Goal: Task Accomplishment & Management: Use online tool/utility

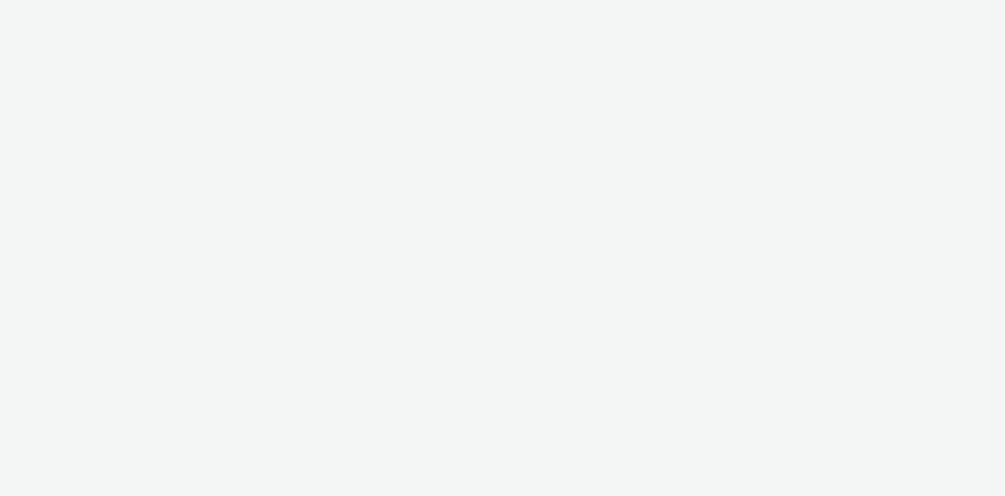
select select "cff8590b-41ac-41ea-8cbb-9853a913f89b"
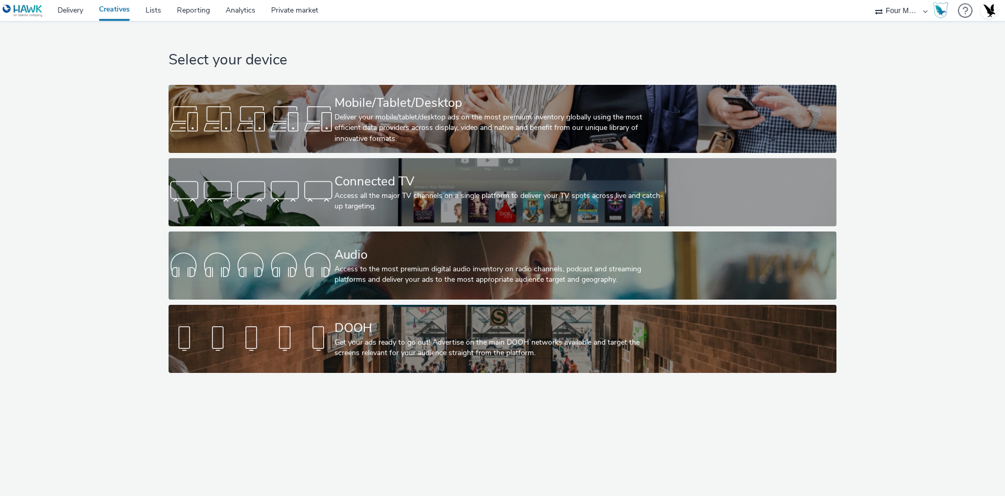
select select "cff8590b-41ac-41ea-8cbb-9853a913f89b"
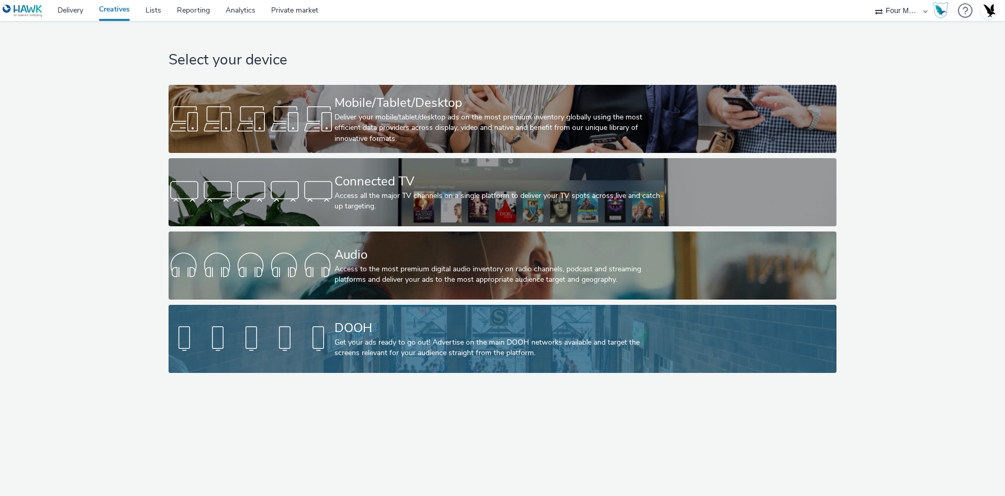
click at [349, 316] on div "DOOH Get your ads ready to go out! Advertise on the main DOOH networks availabl…" at bounding box center [500, 339] width 332 height 68
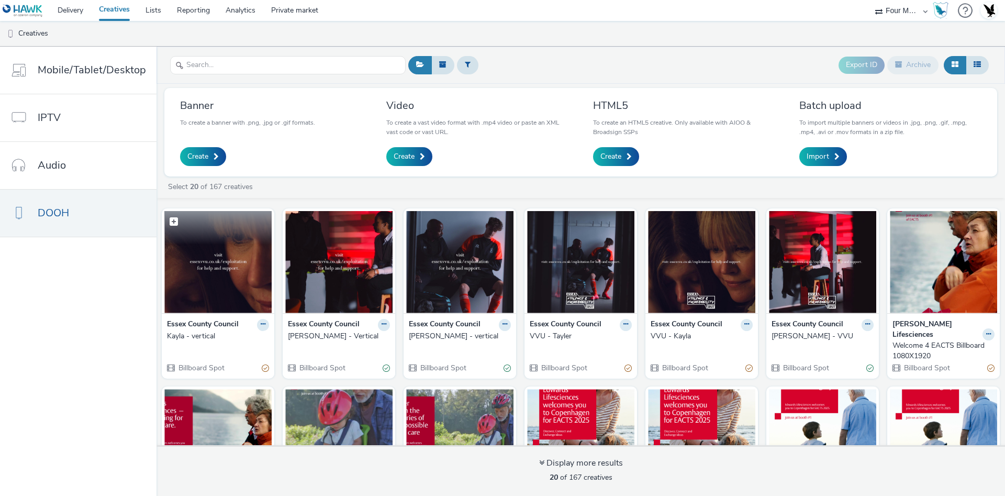
click at [237, 273] on img at bounding box center [217, 262] width 107 height 102
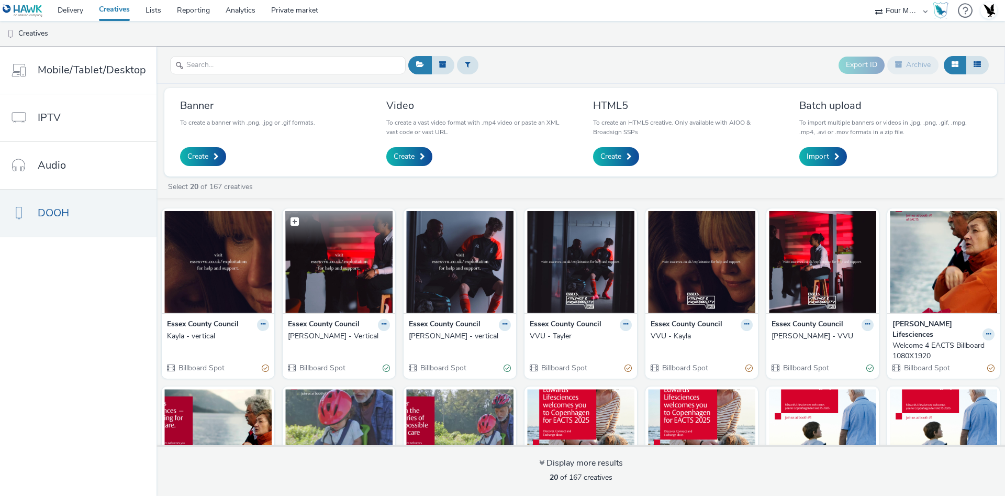
click at [327, 261] on img at bounding box center [338, 262] width 107 height 102
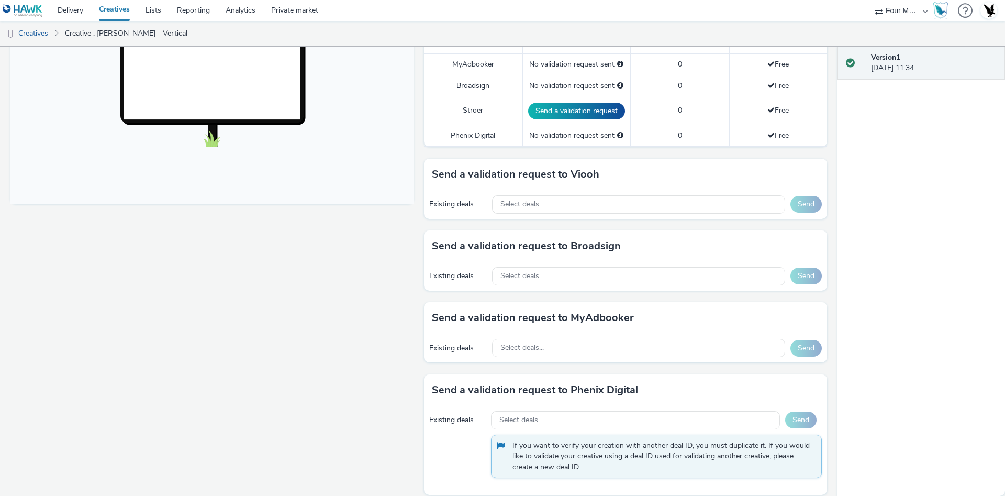
scroll to position [281, 0]
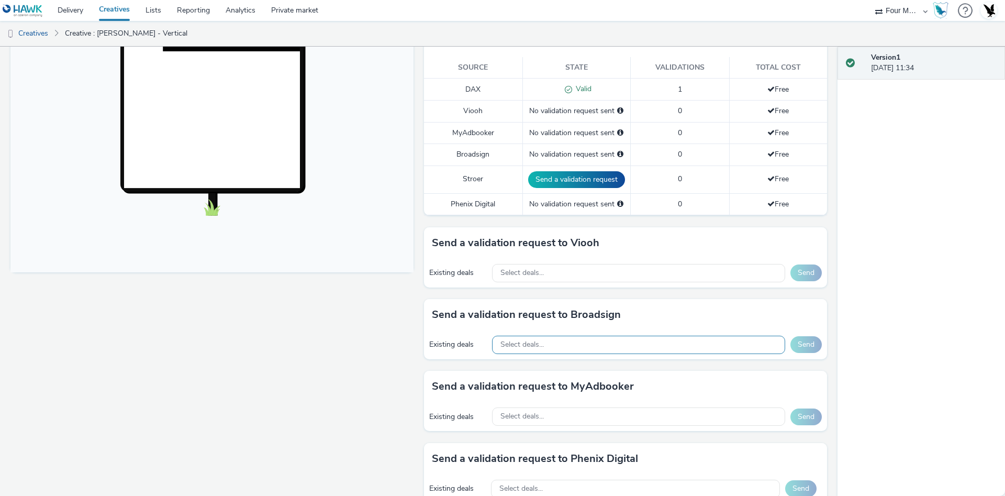
click at [558, 344] on div "Select deals..." at bounding box center [638, 344] width 293 height 18
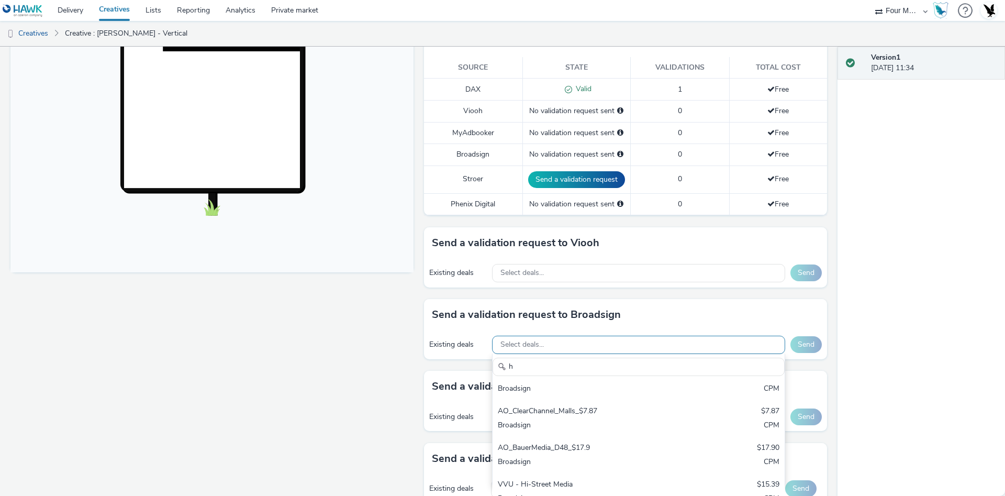
scroll to position [0, 0]
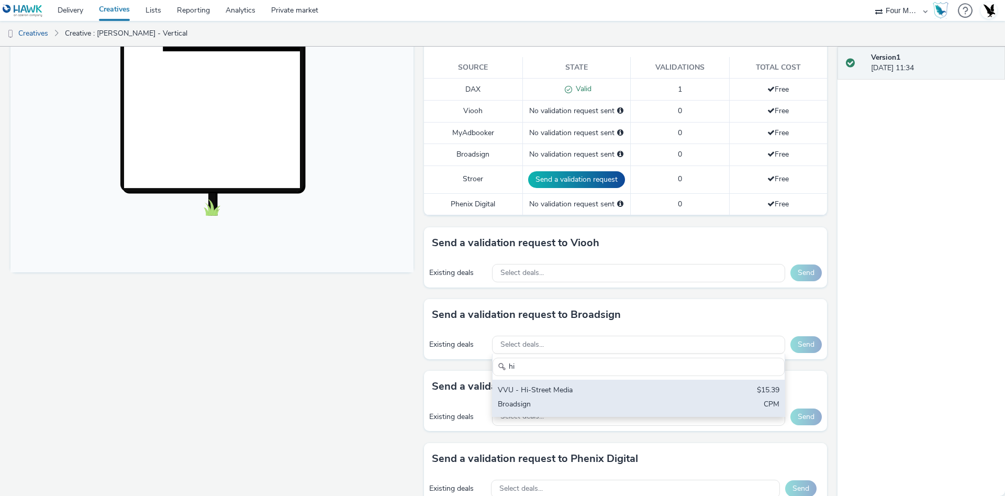
type input "hi"
click at [594, 385] on div "VVU - Hi-Street Media" at bounding box center [591, 391] width 186 height 12
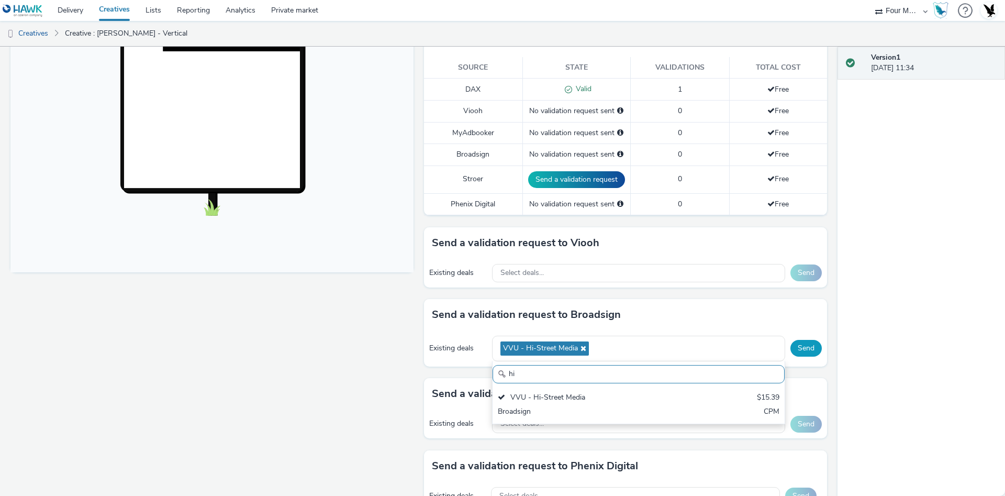
click at [804, 342] on button "Send" at bounding box center [805, 348] width 31 height 17
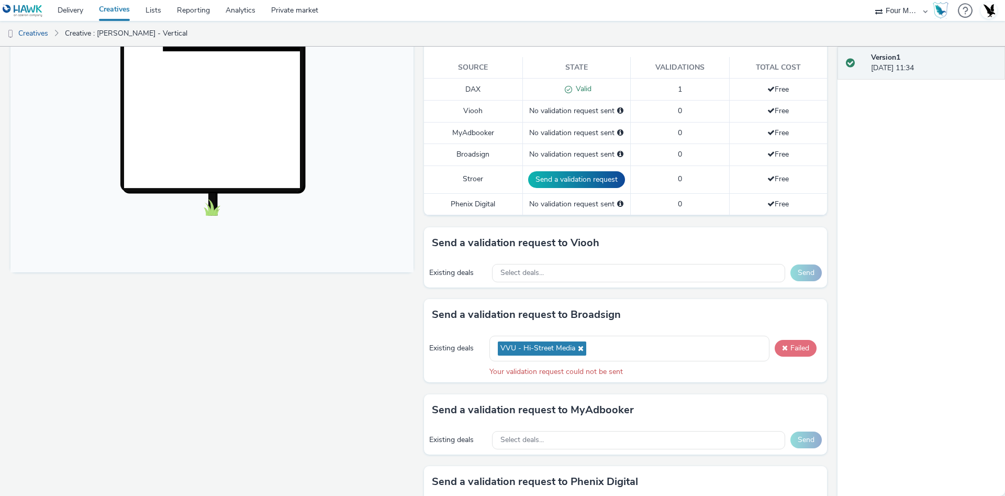
click at [777, 345] on button "Failed" at bounding box center [795, 348] width 42 height 17
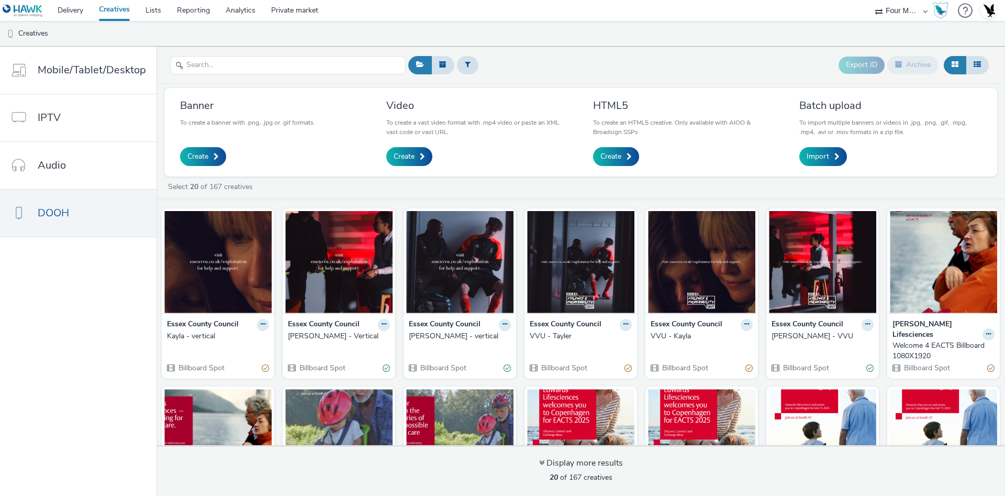
scroll to position [78, 0]
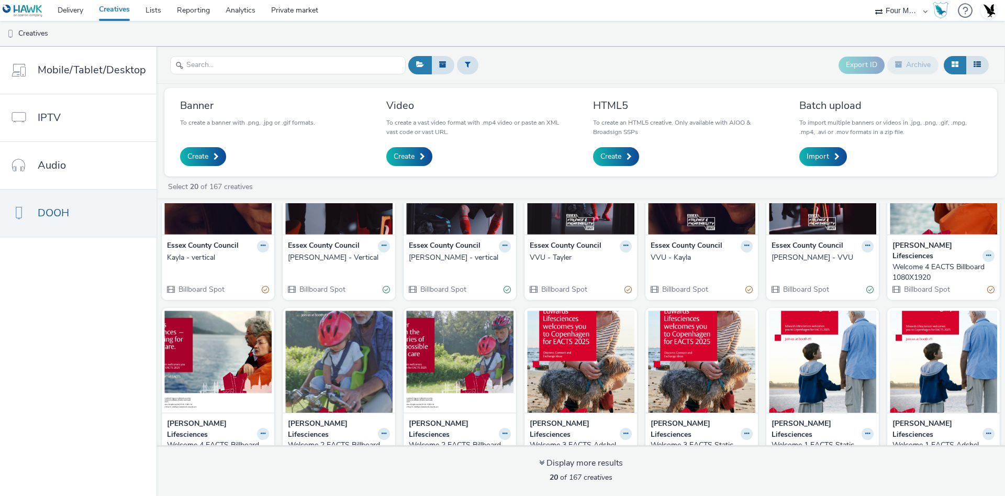
drag, startPoint x: 462, startPoint y: 242, endPoint x: 454, endPoint y: 248, distance: 9.6
click at [462, 242] on strong "Essex County Council" at bounding box center [445, 246] width 72 height 12
click at [446, 262] on div "[PERSON_NAME] - vertical" at bounding box center [458, 257] width 98 height 10
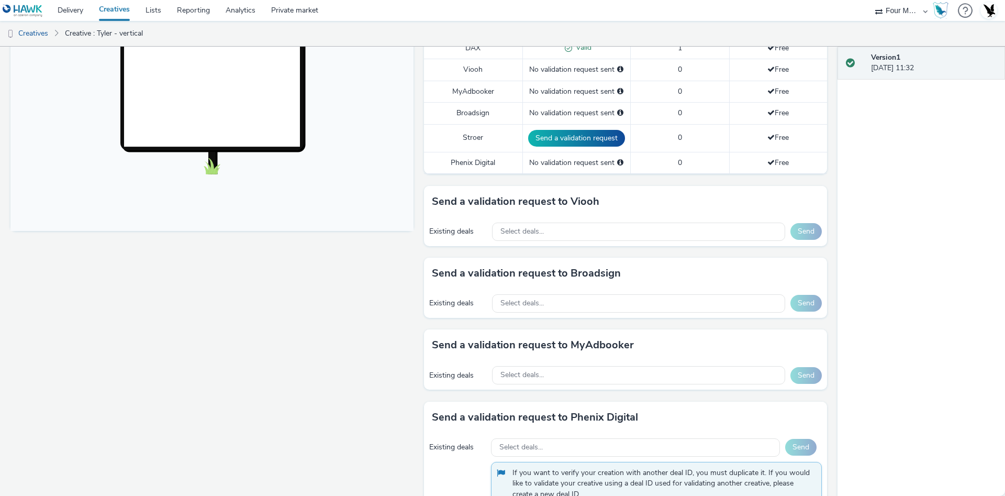
scroll to position [392, 0]
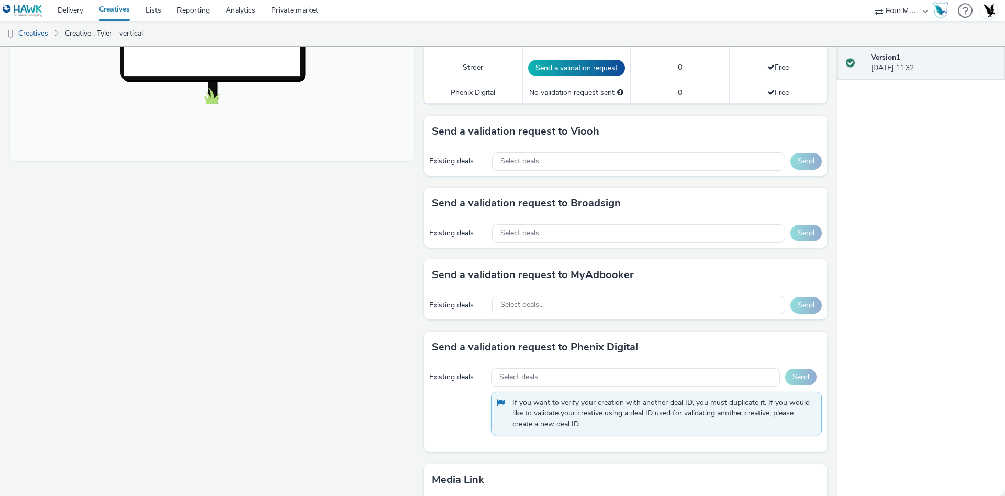
click at [599, 221] on div "Existing deals Select deals... Send" at bounding box center [625, 233] width 403 height 29
click at [598, 227] on div "Select deals..." at bounding box center [638, 233] width 293 height 18
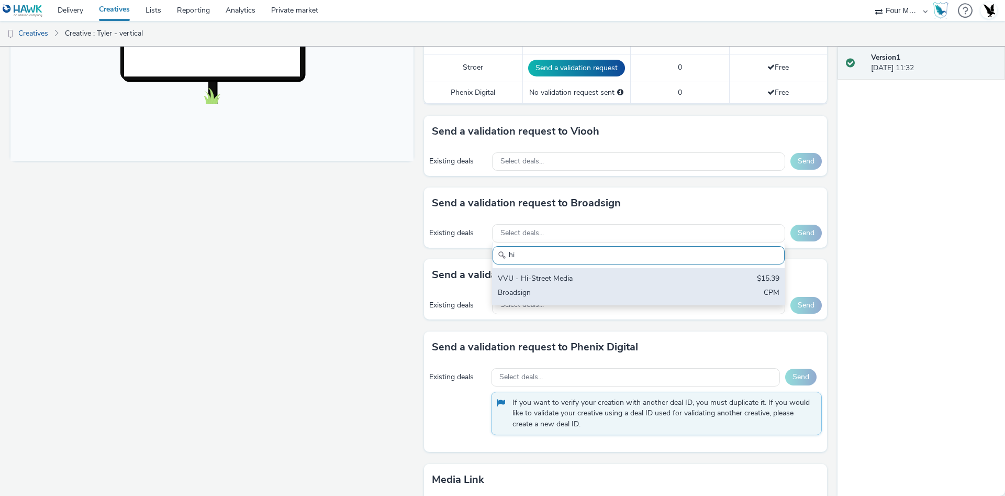
type input "hi"
click at [627, 283] on div "VVU - Hi-Street Media" at bounding box center [591, 279] width 186 height 12
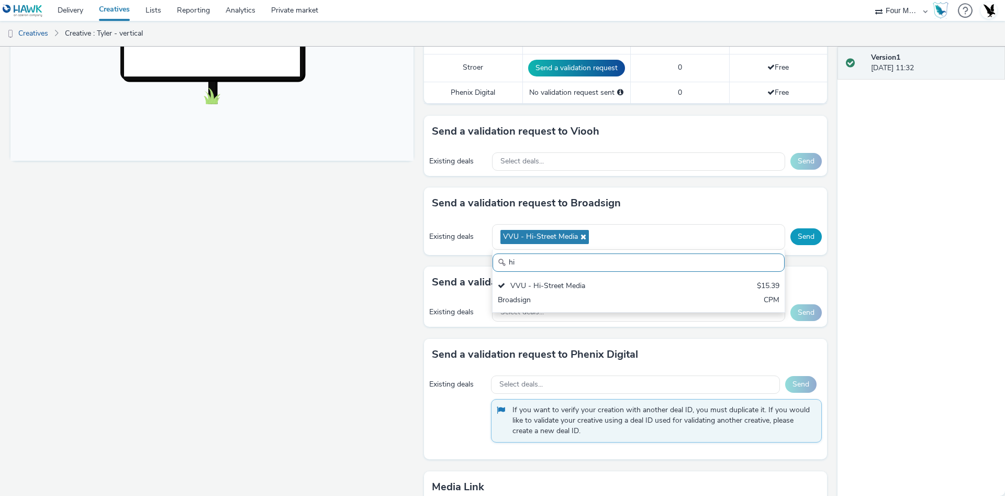
click at [790, 242] on button "Send" at bounding box center [805, 236] width 31 height 17
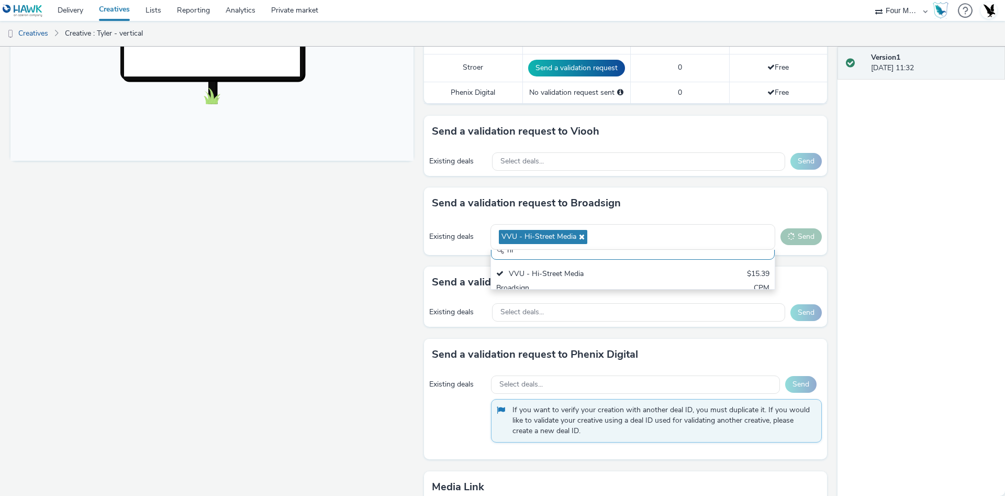
scroll to position [0, 0]
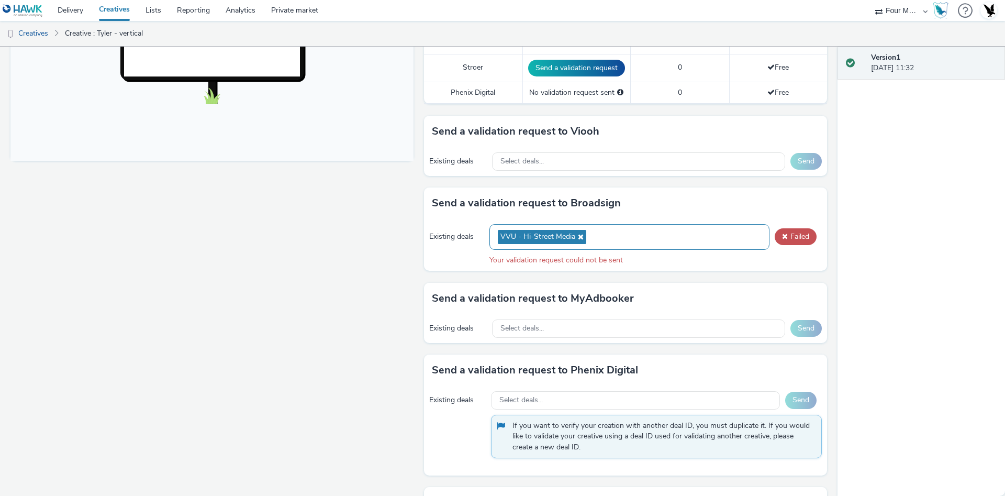
click at [576, 235] on span "VVU - Hi-Street Media" at bounding box center [542, 237] width 88 height 14
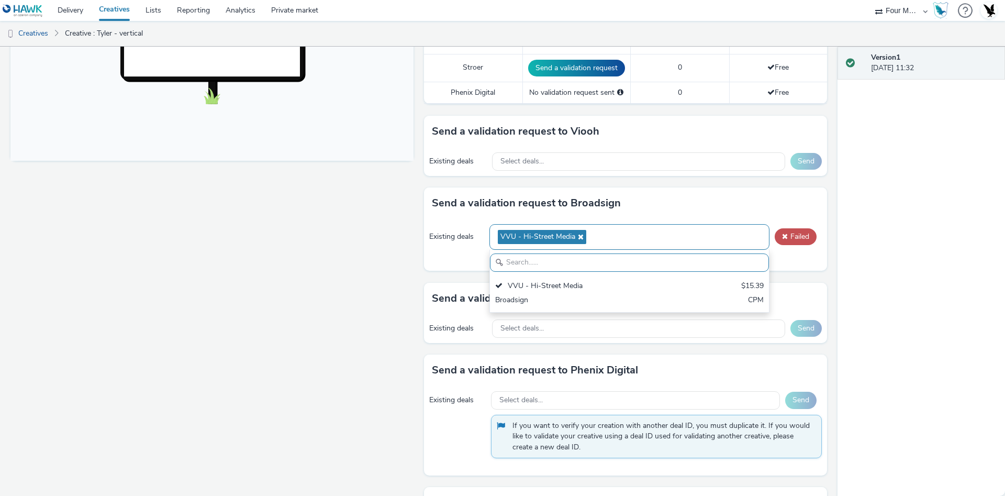
click at [575, 236] on icon at bounding box center [579, 236] width 8 height 7
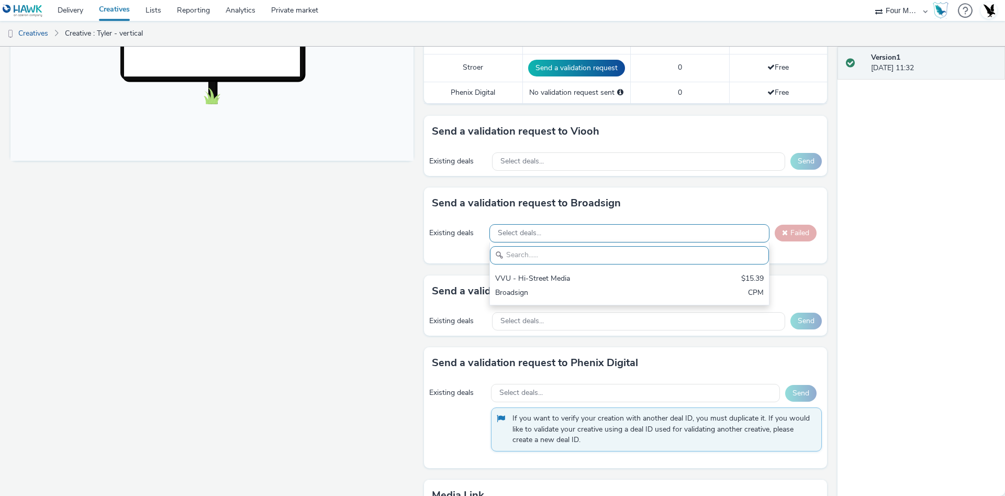
click at [572, 238] on div "Select deals..." at bounding box center [629, 233] width 280 height 18
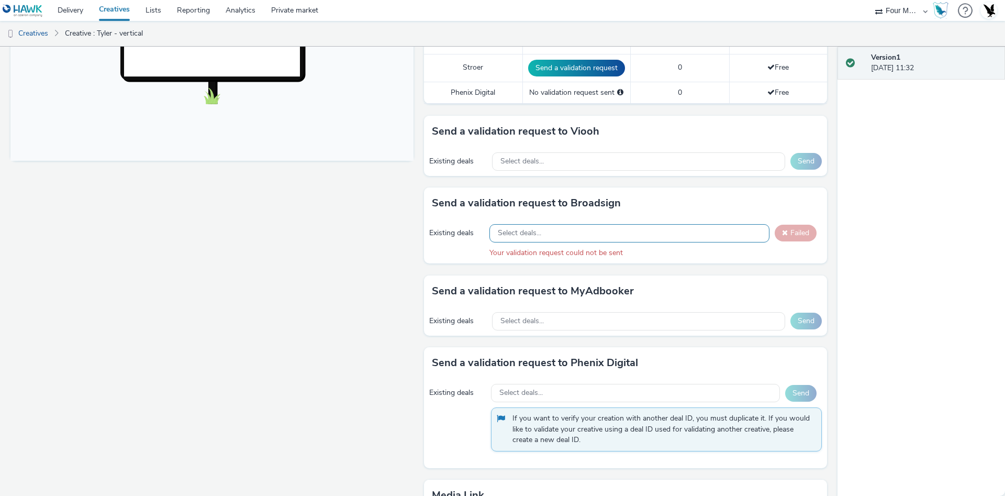
click at [578, 229] on div "Select deals..." at bounding box center [629, 233] width 280 height 18
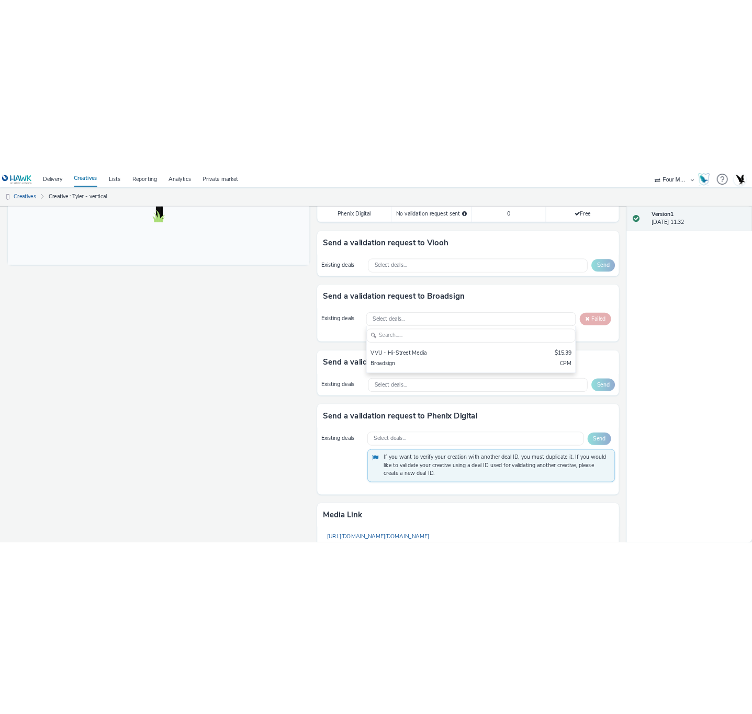
scroll to position [375, 0]
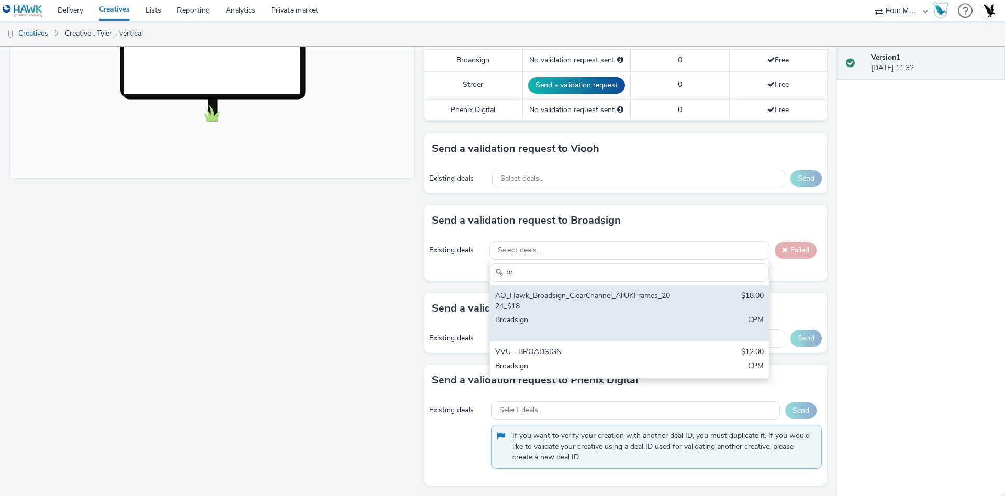
type input "br"
click at [613, 314] on div "Broadsign" at bounding box center [583, 324] width 177 height 21
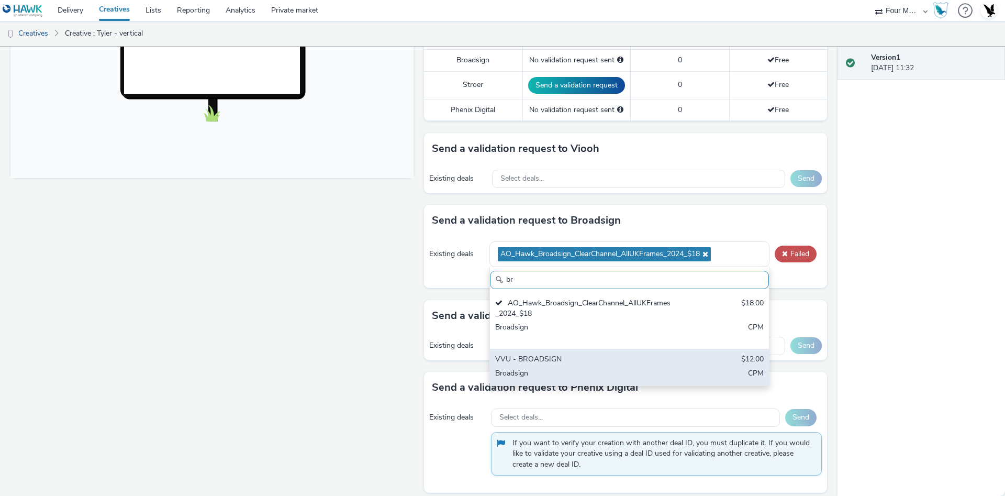
click at [581, 358] on div "VVU - BROADSIGN" at bounding box center [583, 360] width 177 height 12
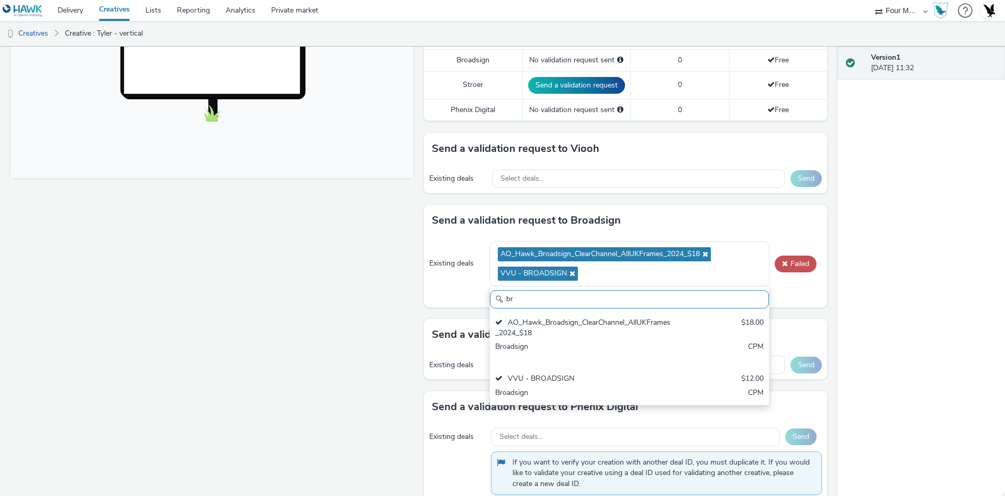
click at [702, 251] on icon at bounding box center [704, 253] width 8 height 7
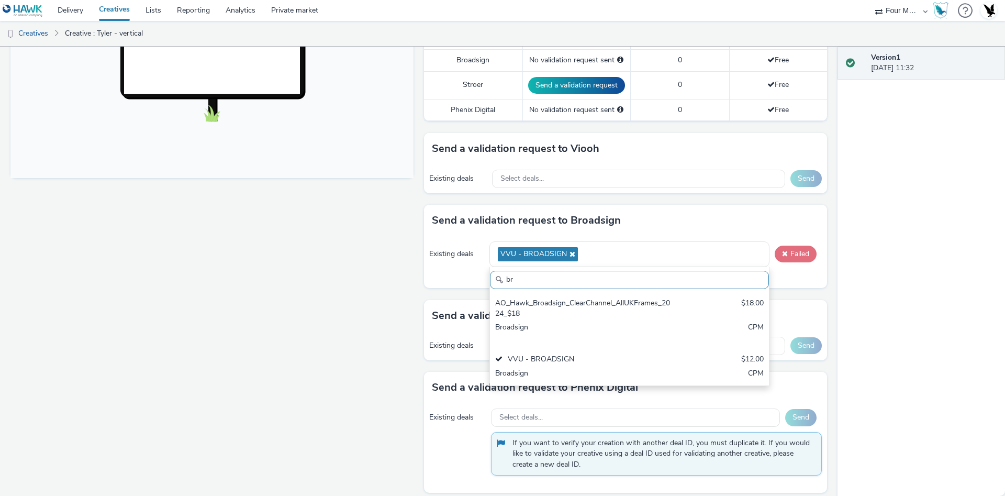
click at [774, 245] on button "Failed" at bounding box center [795, 253] width 42 height 17
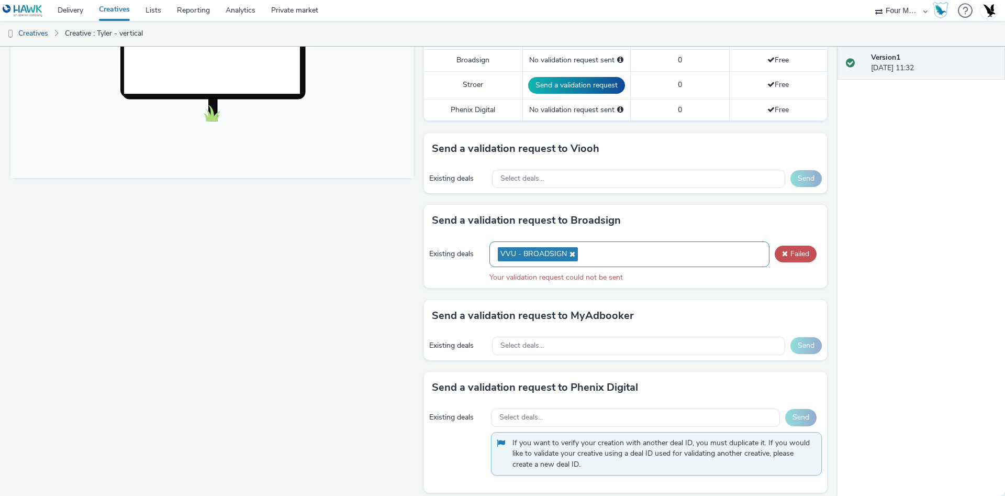
click at [567, 253] on icon at bounding box center [571, 253] width 8 height 7
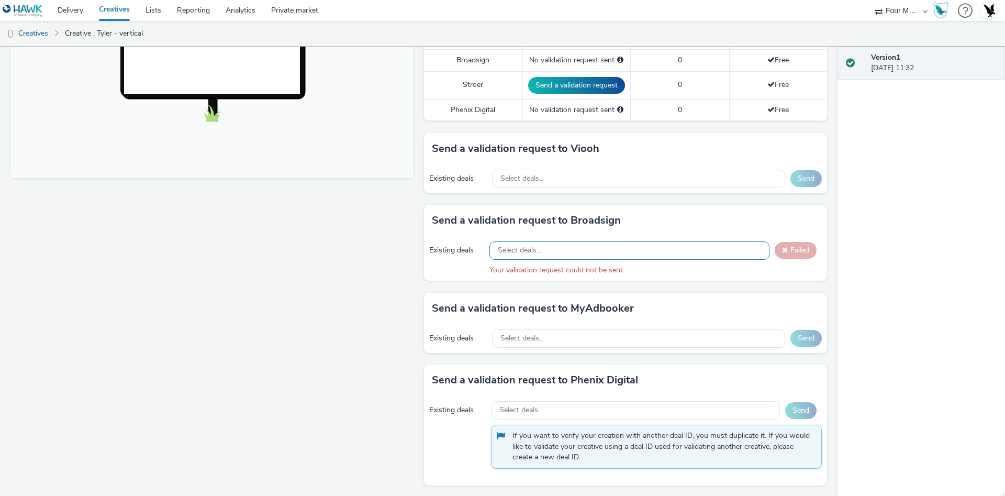
click at [748, 218] on div "Send a validation request to Broadsign" at bounding box center [625, 220] width 403 height 31
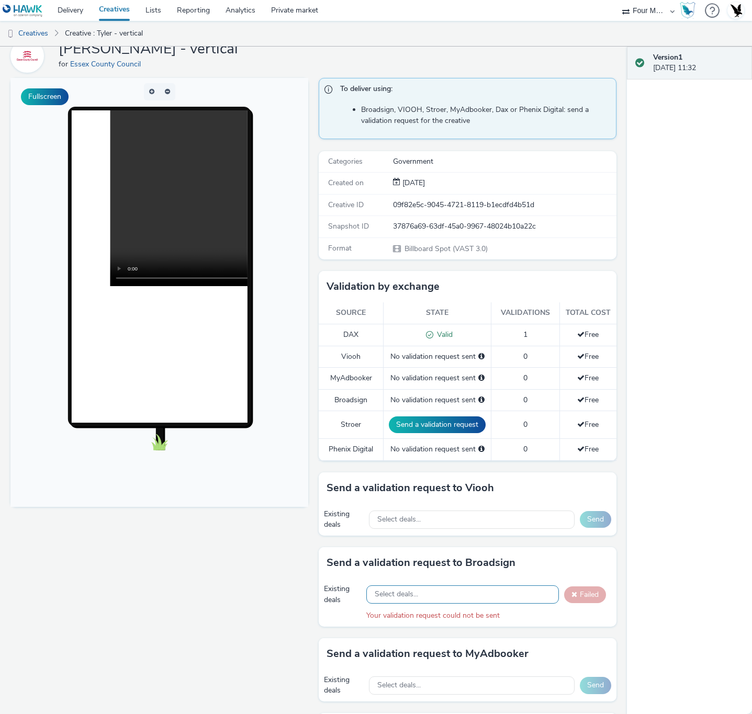
scroll to position [0, 0]
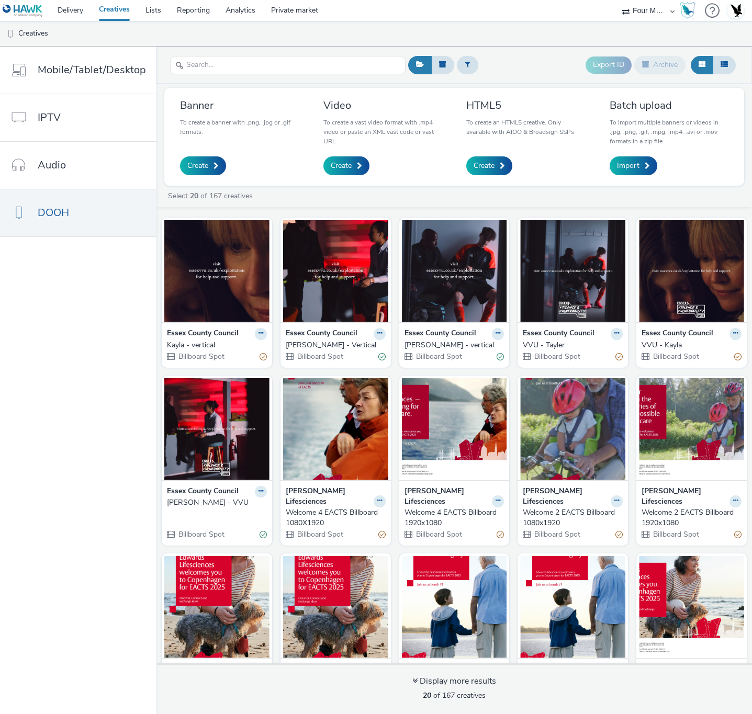
click at [214, 340] on strong "Essex County Council" at bounding box center [203, 334] width 72 height 12
click at [213, 293] on img at bounding box center [216, 271] width 105 height 102
click at [538, 265] on img at bounding box center [572, 271] width 105 height 102
click at [655, 314] on img at bounding box center [691, 271] width 105 height 102
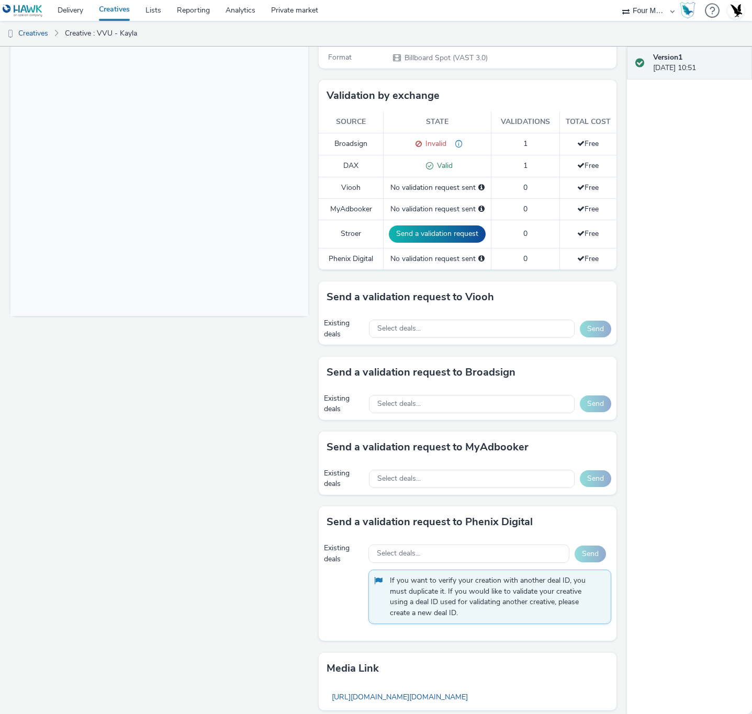
scroll to position [44, 0]
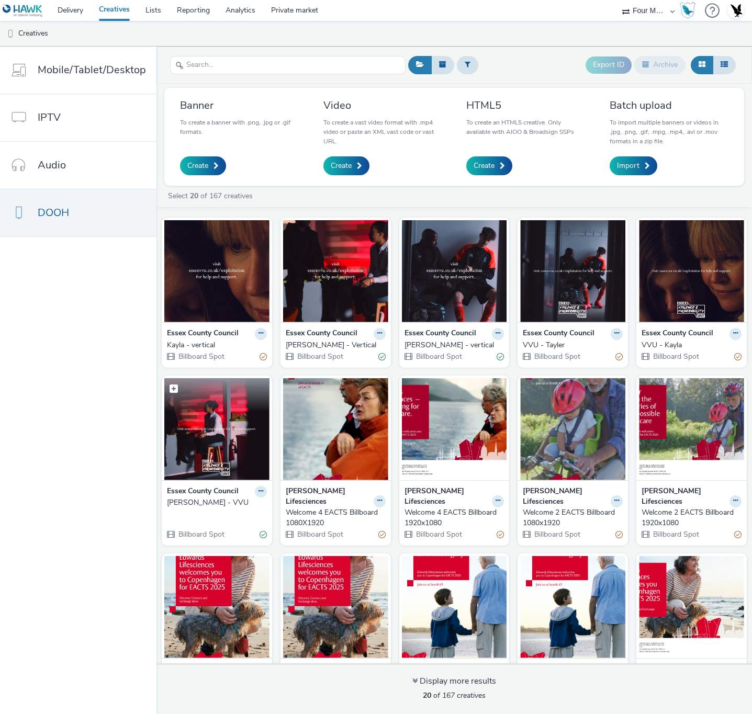
click at [200, 449] on img at bounding box center [216, 429] width 105 height 102
click at [71, 2] on link "Delivery" at bounding box center [70, 10] width 41 height 21
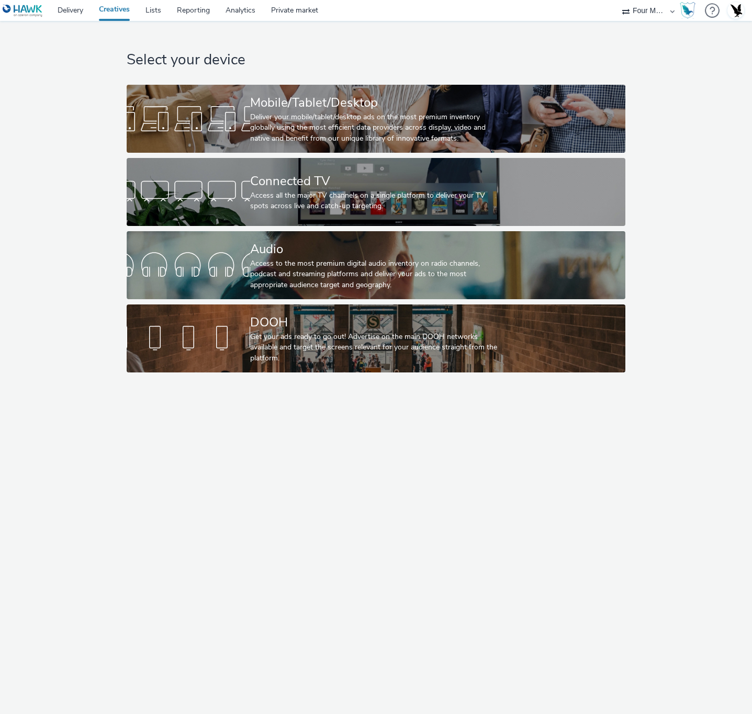
select select "cff8590b-41ac-41ea-8cbb-9853a913f89b"
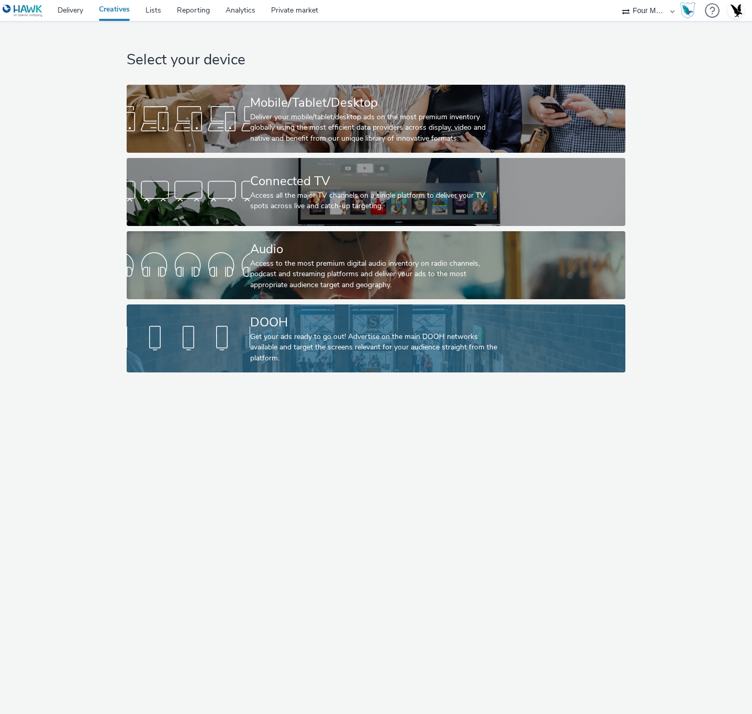
click at [343, 360] on div "Get your ads ready to go out! Advertise on the main DOOH networks available and…" at bounding box center [374, 348] width 248 height 32
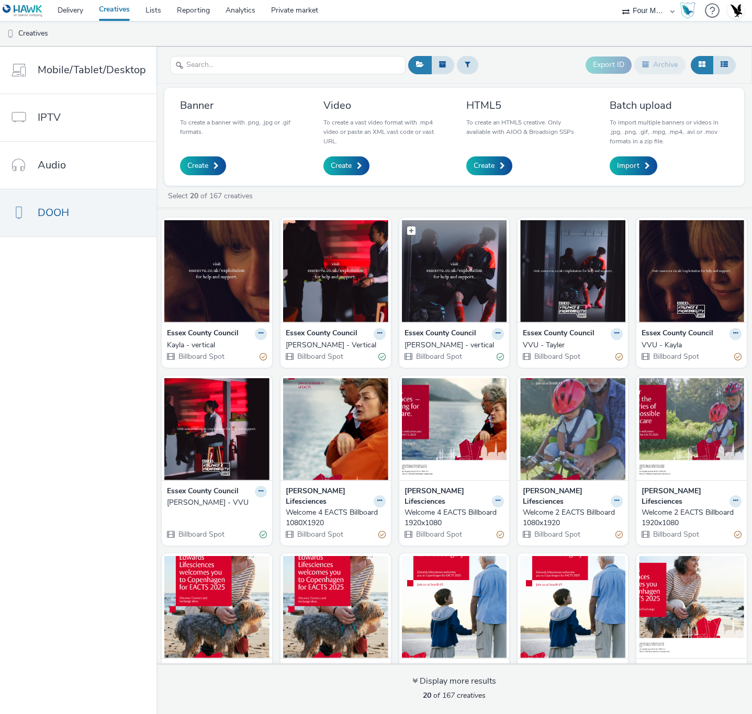
click at [447, 270] on img at bounding box center [454, 271] width 105 height 102
click at [356, 282] on img at bounding box center [335, 271] width 105 height 102
click at [249, 256] on img at bounding box center [216, 271] width 105 height 102
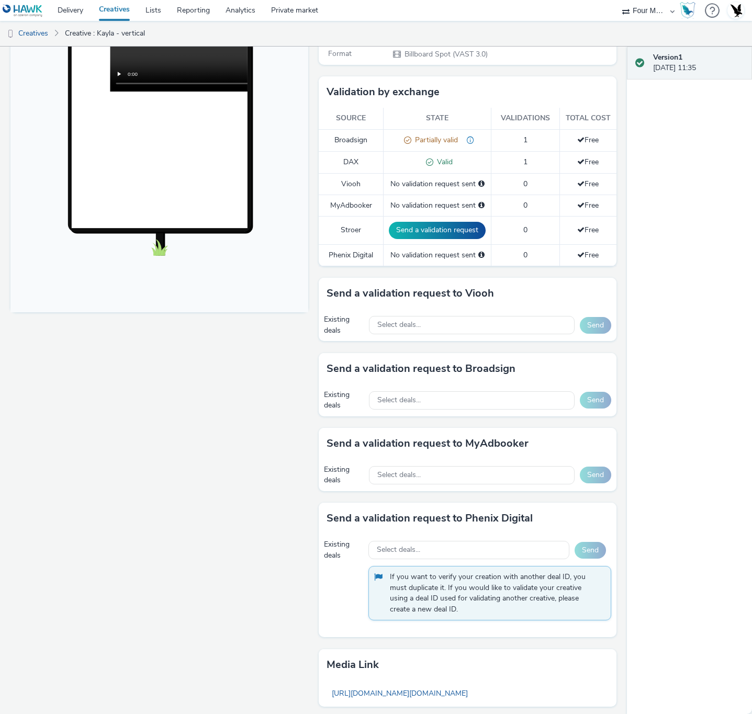
scroll to position [44, 0]
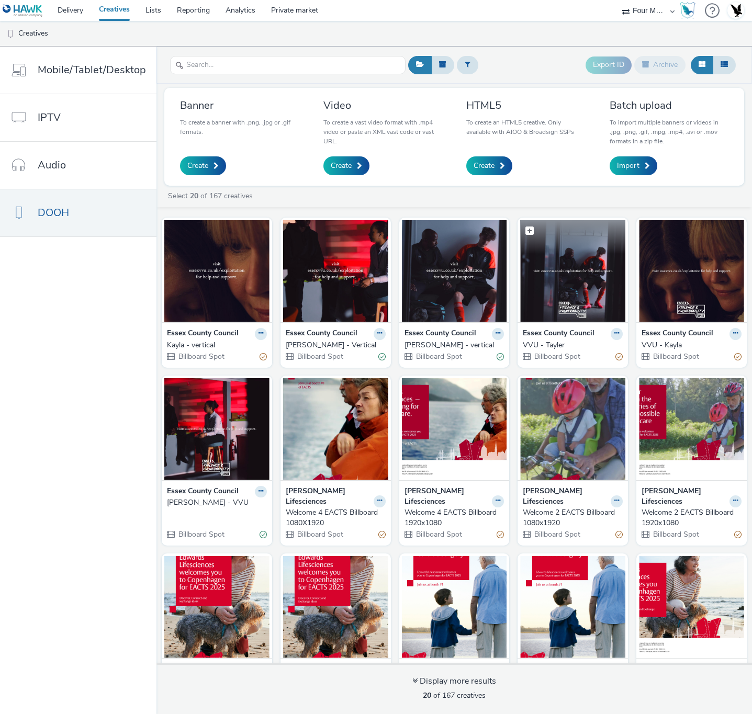
click at [537, 286] on img at bounding box center [572, 271] width 105 height 102
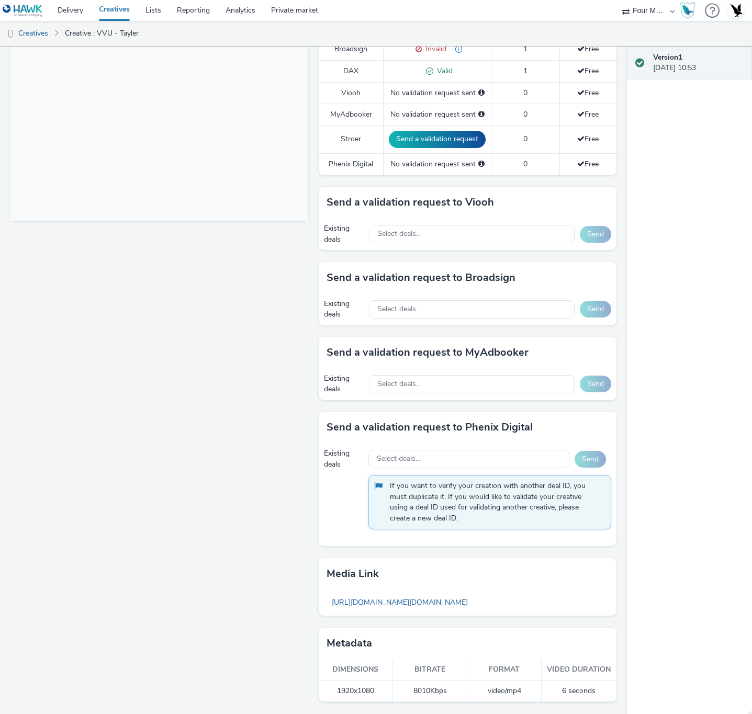
scroll to position [358, 0]
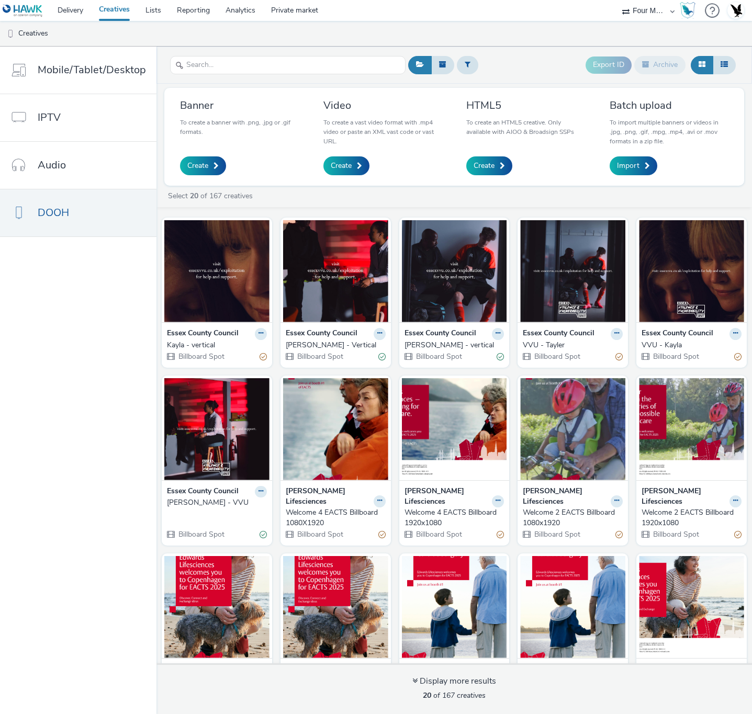
click at [695, 255] on img at bounding box center [691, 271] width 105 height 102
click at [221, 447] on img at bounding box center [216, 429] width 105 height 102
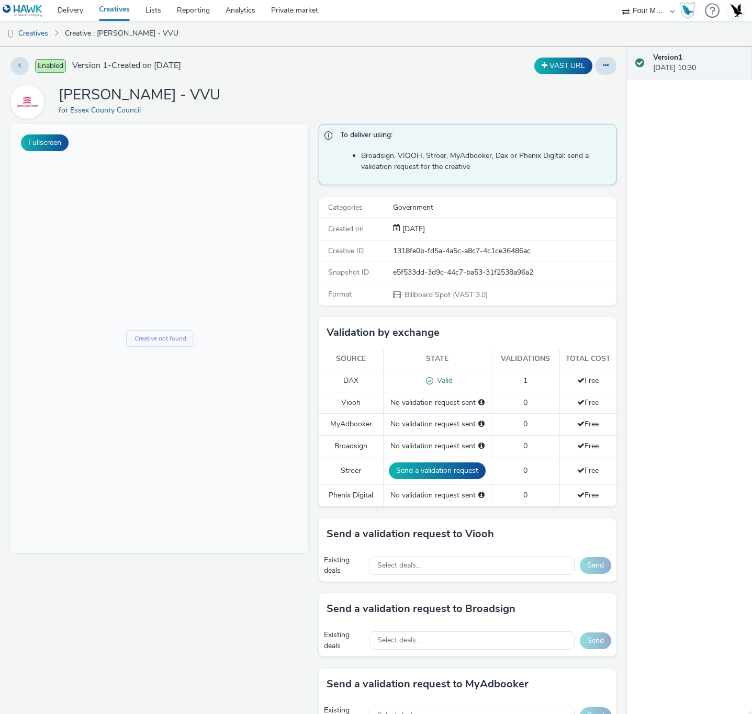
scroll to position [157, 0]
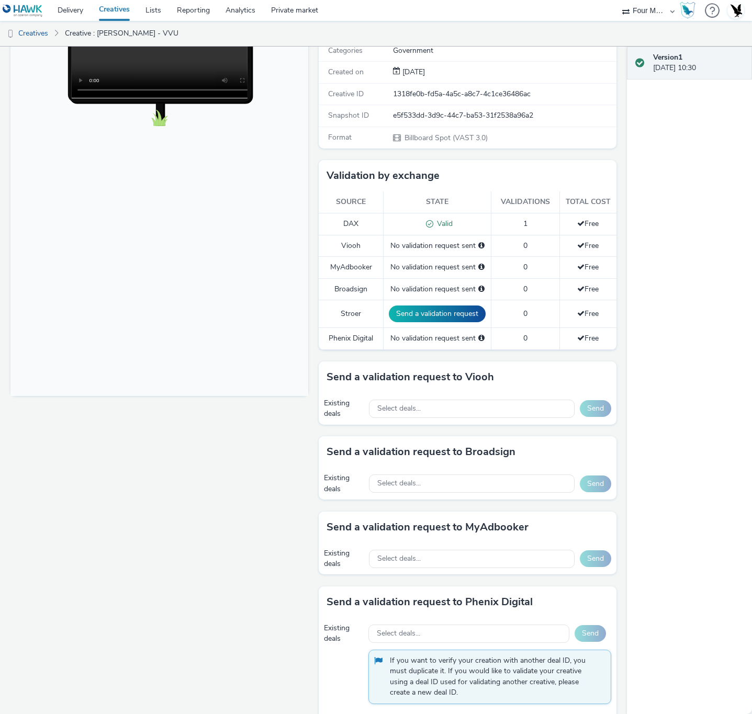
click at [448, 292] on td "No validation request sent" at bounding box center [438, 288] width 108 height 21
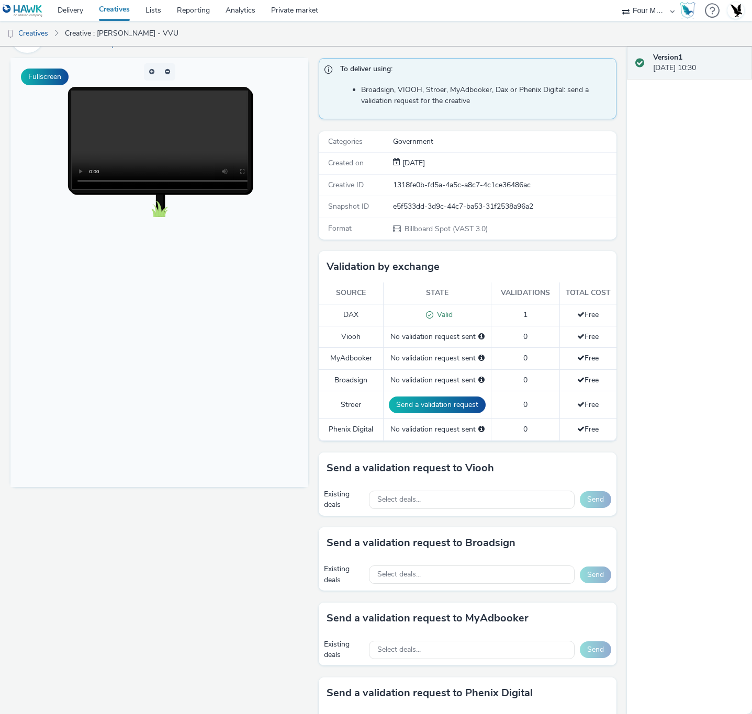
scroll to position [0, 0]
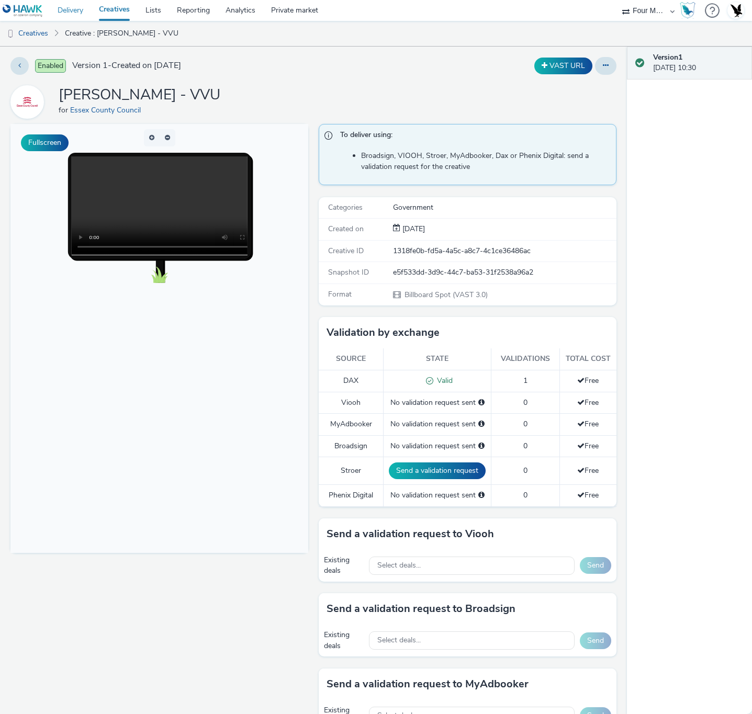
click at [66, 14] on link "Delivery" at bounding box center [70, 10] width 41 height 21
